Goal: Task Accomplishment & Management: Use online tool/utility

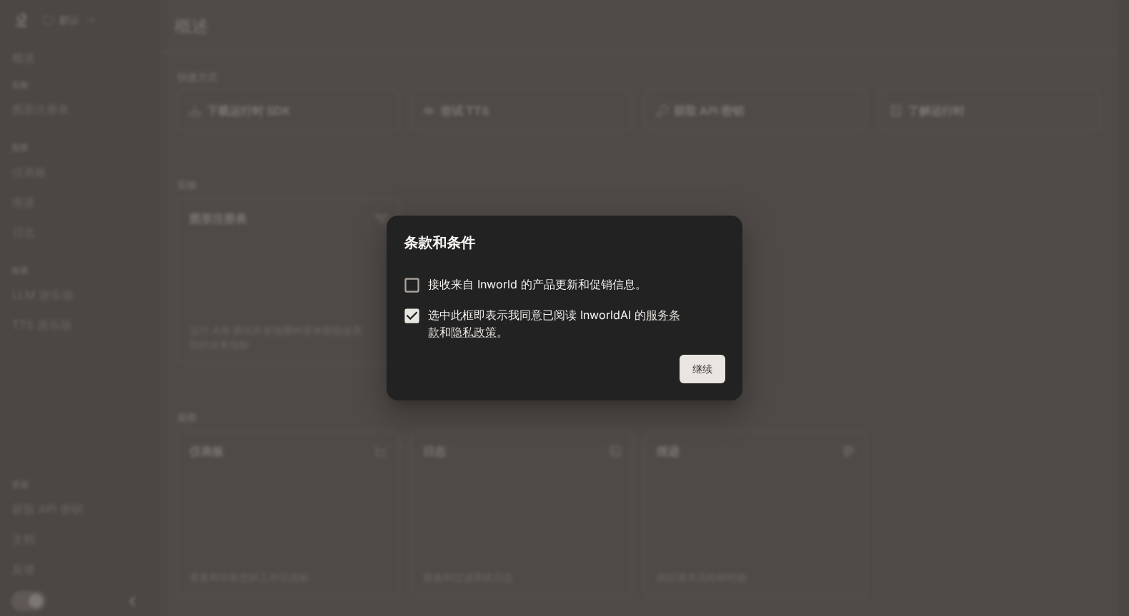
click at [699, 362] on font "继续" at bounding box center [702, 369] width 20 height 18
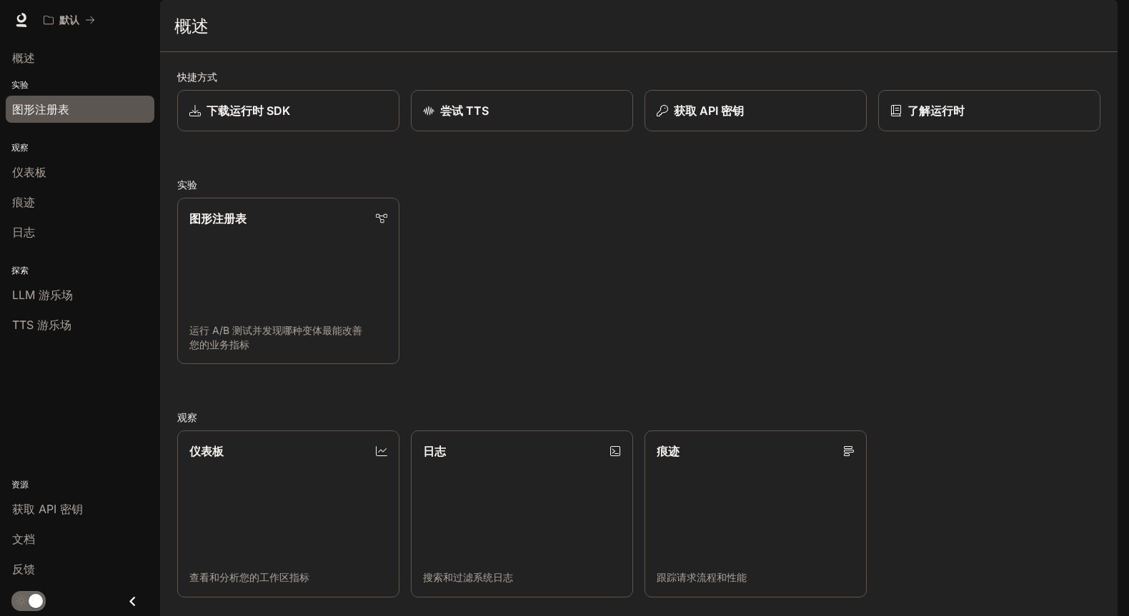
click at [61, 107] on font "图形注册表" at bounding box center [40, 109] width 57 height 14
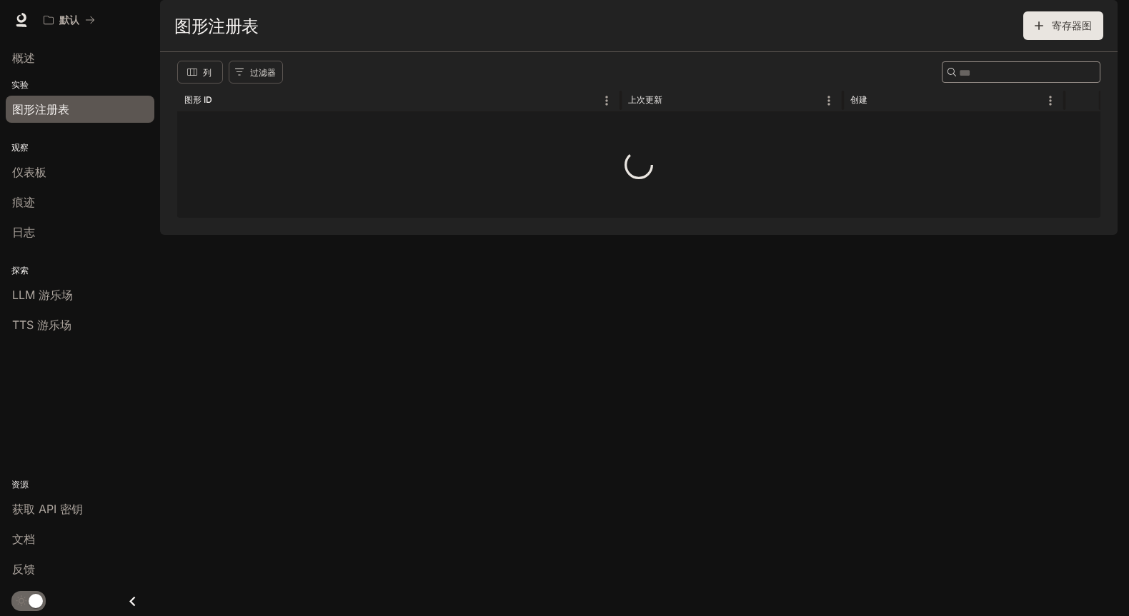
click at [282, 166] on div at bounding box center [638, 165] width 923 height 106
click at [46, 76] on div "实验 图形注册表" at bounding box center [80, 101] width 160 height 51
click at [38, 59] on div "概述" at bounding box center [80, 57] width 136 height 17
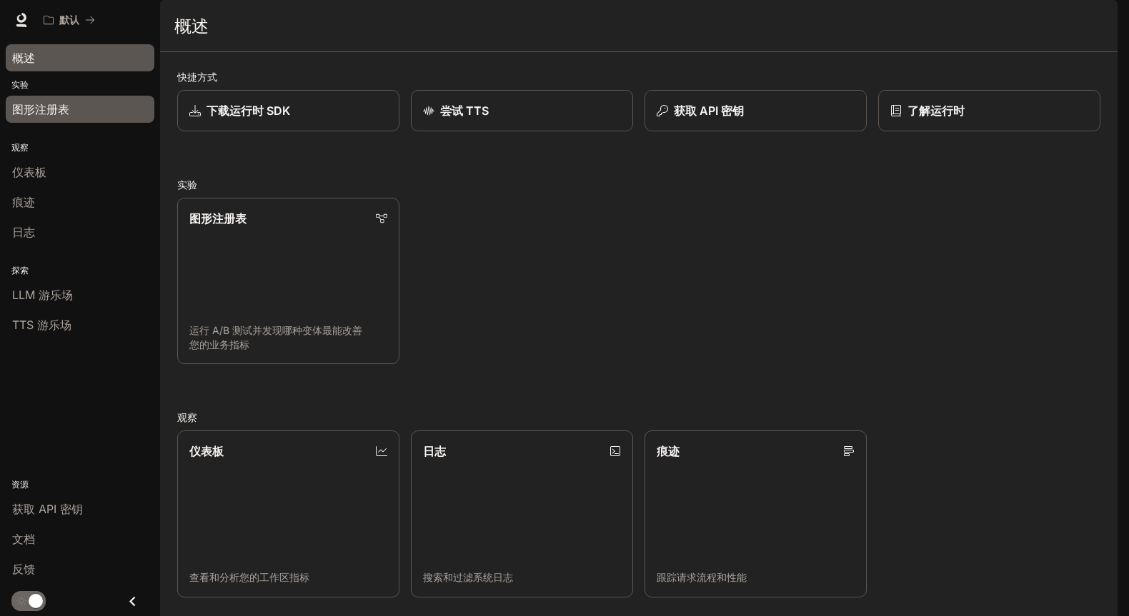
click at [66, 98] on link "图形注册表" at bounding box center [80, 109] width 149 height 27
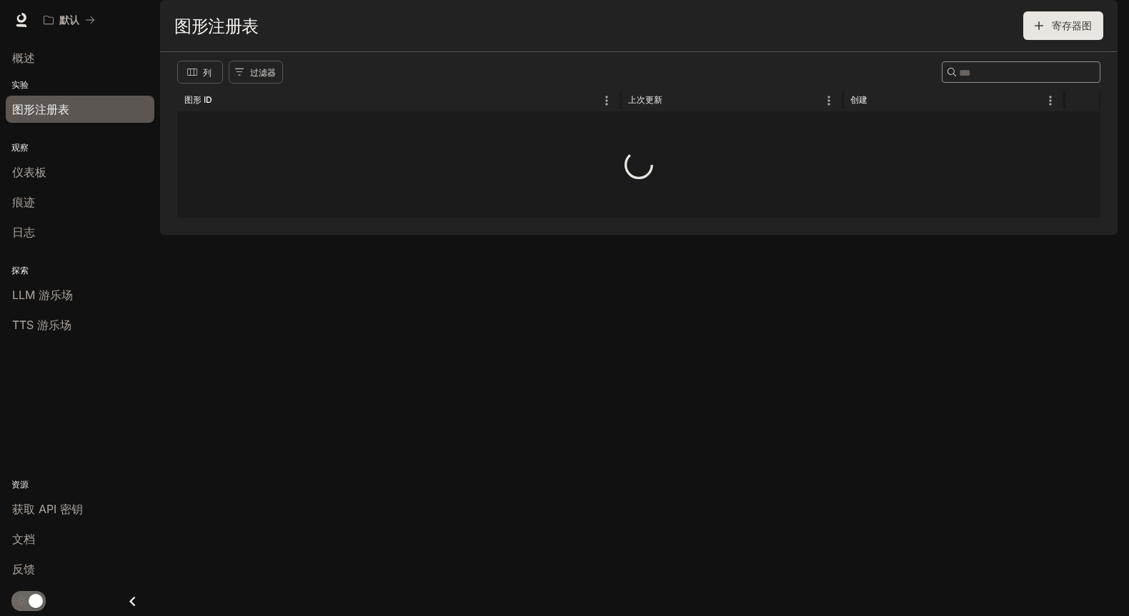
click at [310, 171] on div at bounding box center [638, 165] width 923 height 106
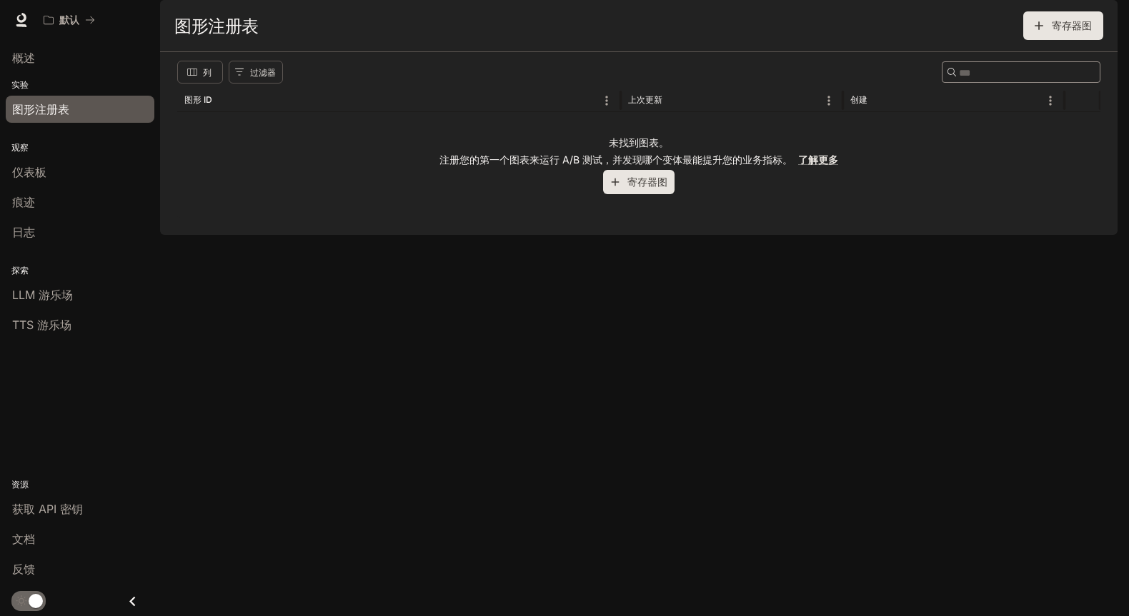
click at [630, 188] on font "寄存器图" at bounding box center [647, 182] width 40 height 12
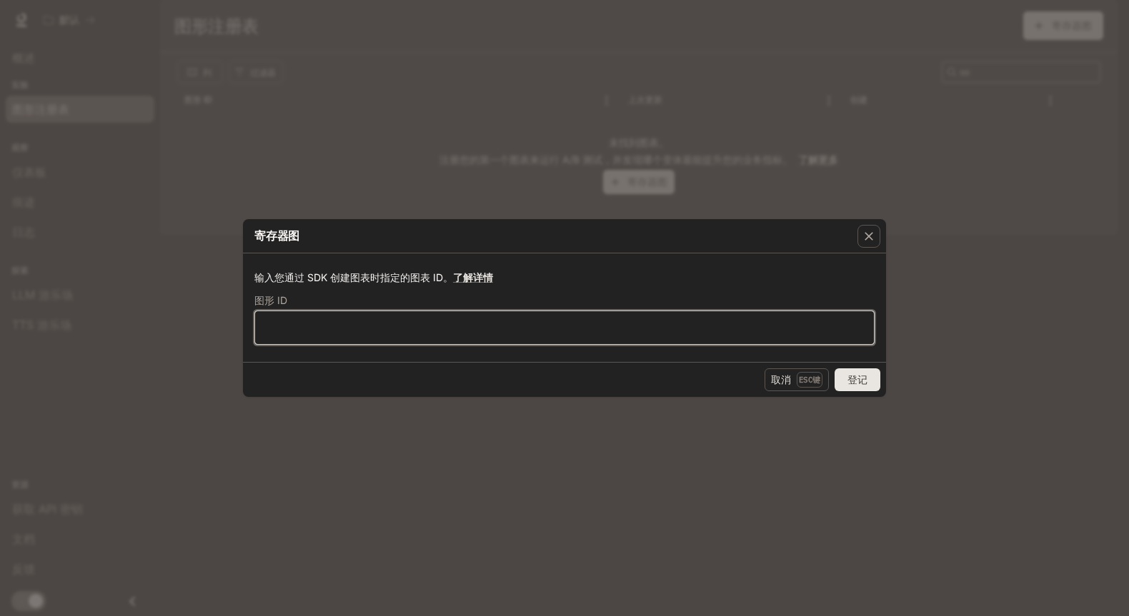
click at [461, 326] on input "text" at bounding box center [564, 328] width 619 height 14
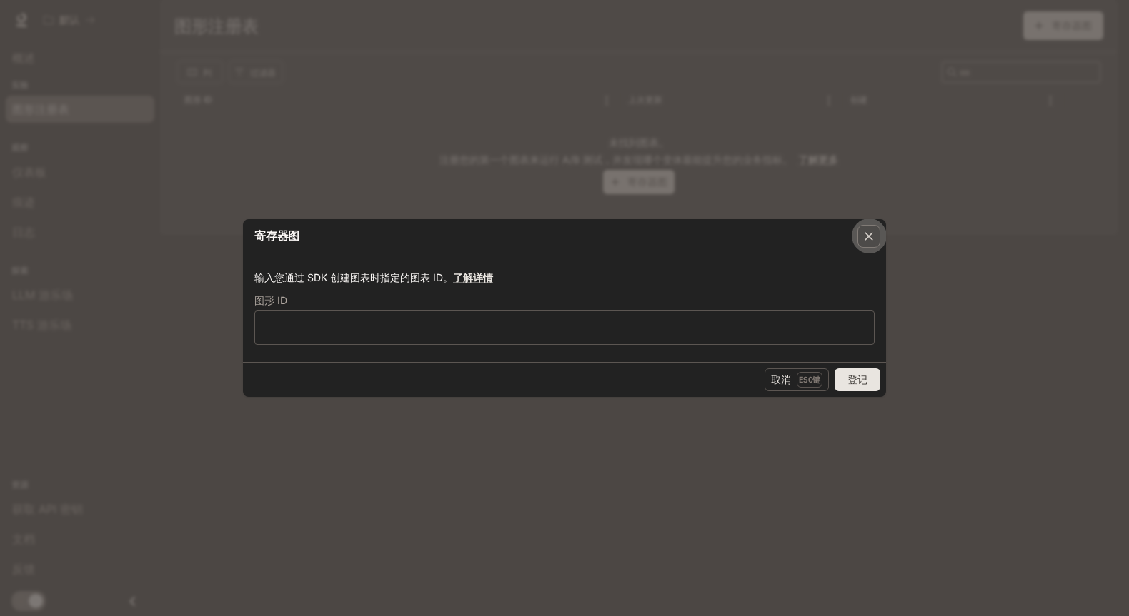
click at [865, 237] on icon "button" at bounding box center [868, 236] width 14 height 14
